Goal: Navigation & Orientation: Find specific page/section

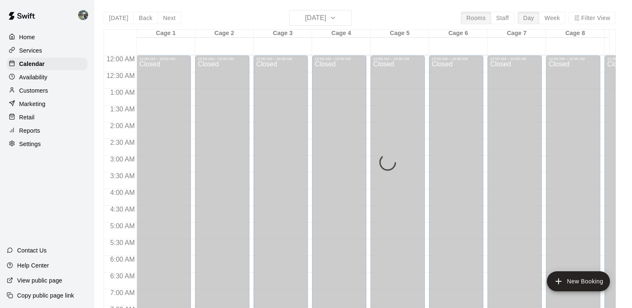
scroll to position [454, 130]
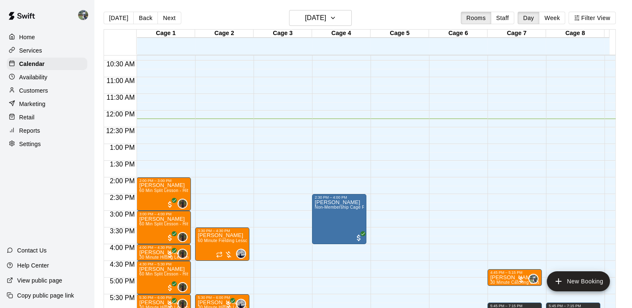
scroll to position [367, 0]
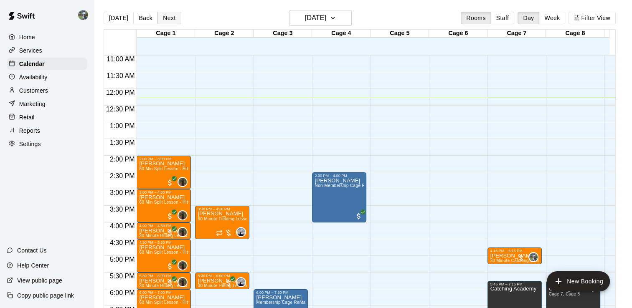
click at [160, 14] on button "Next" at bounding box center [168, 18] width 23 height 13
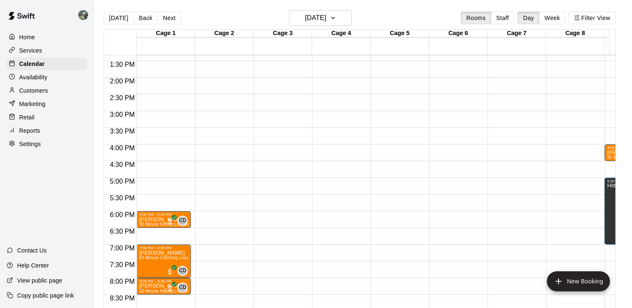
scroll to position [445, 0]
click at [161, 15] on button "Next" at bounding box center [168, 18] width 23 height 13
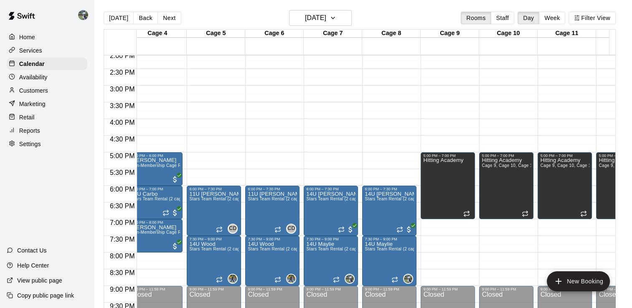
scroll to position [0, 0]
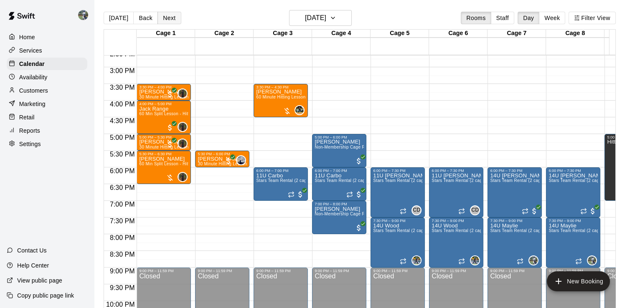
click at [164, 14] on button "Next" at bounding box center [168, 18] width 23 height 13
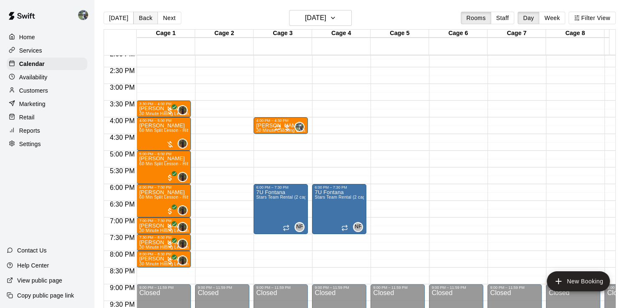
click at [137, 16] on button "Back" at bounding box center [145, 18] width 25 height 13
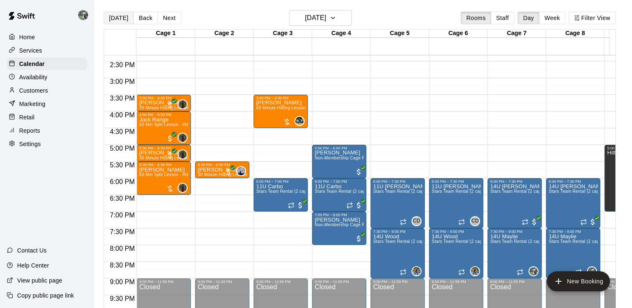
click at [122, 21] on button "[DATE]" at bounding box center [119, 18] width 30 height 13
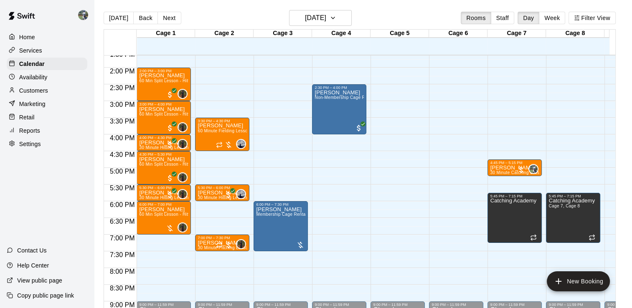
scroll to position [455, 0]
